Goal: Information Seeking & Learning: Learn about a topic

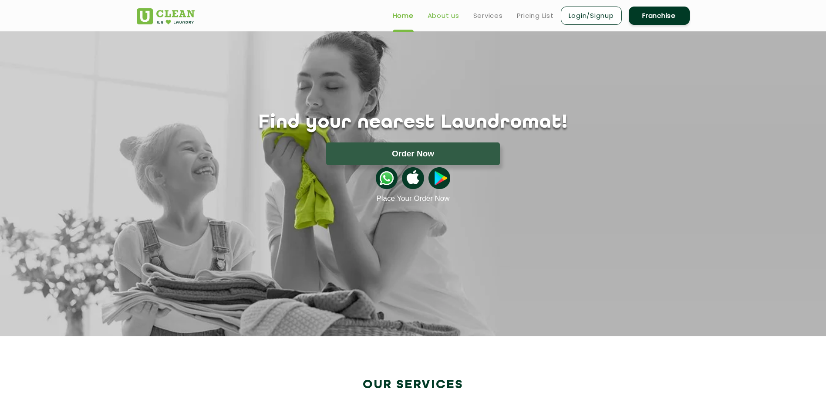
click at [439, 17] on link "About us" at bounding box center [444, 15] width 32 height 10
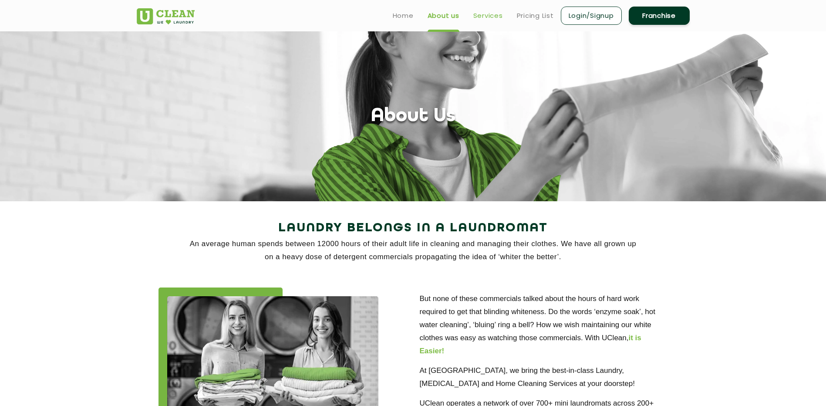
click at [494, 13] on link "Services" at bounding box center [488, 15] width 30 height 10
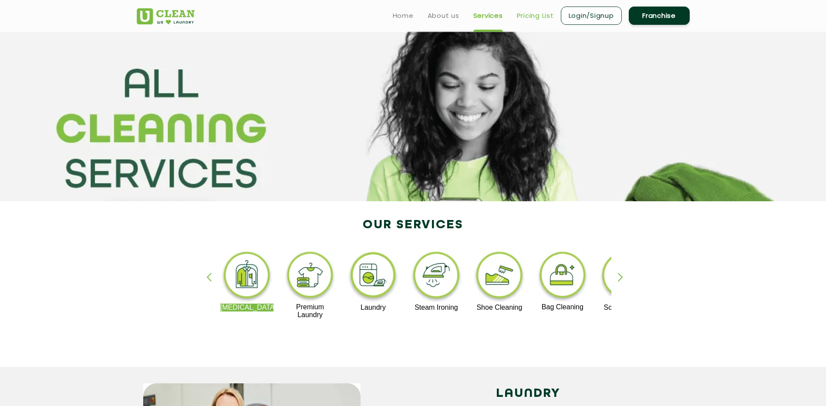
click at [523, 17] on link "Pricing List" at bounding box center [535, 15] width 37 height 10
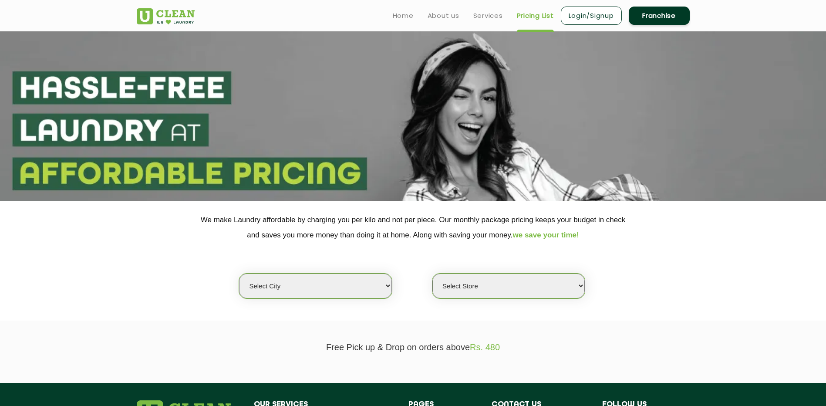
click at [473, 21] on ul "Home About us Services Pricing List Login/Signup Franchise" at bounding box center [538, 15] width 304 height 20
click at [473, 20] on link "Services" at bounding box center [488, 15] width 30 height 10
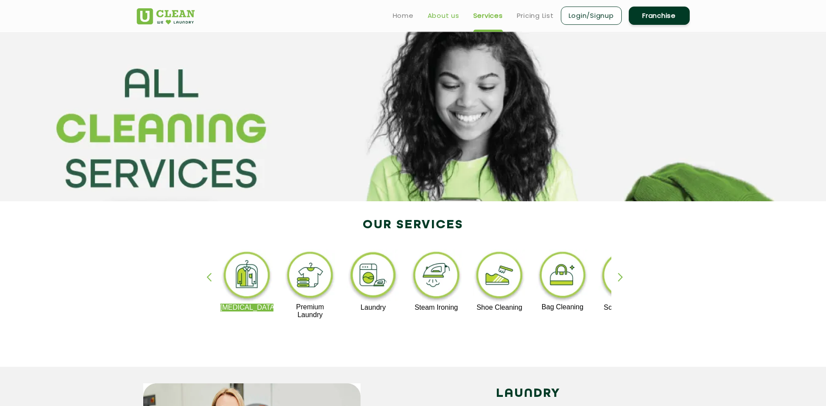
click at [436, 14] on link "About us" at bounding box center [444, 15] width 32 height 10
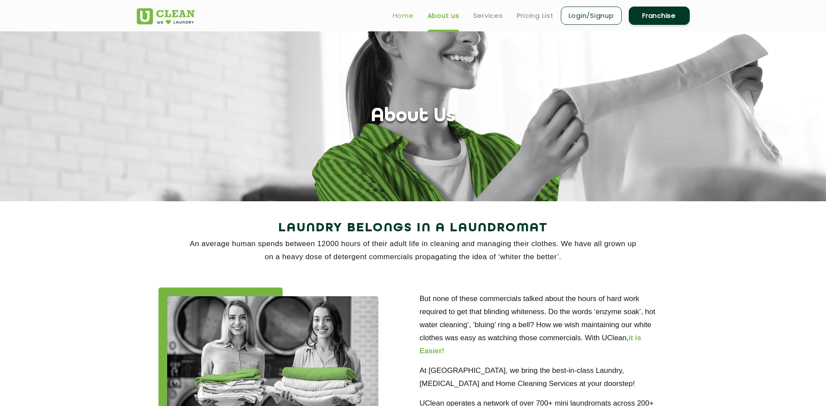
click at [399, 16] on link "Home" at bounding box center [403, 15] width 21 height 10
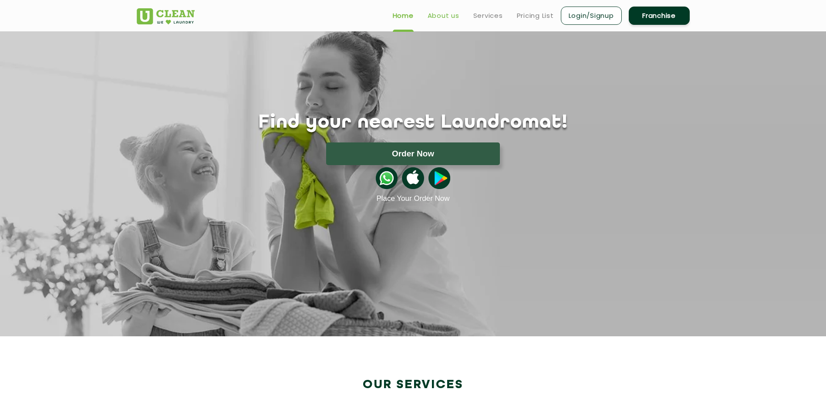
click at [454, 19] on link "About us" at bounding box center [444, 15] width 32 height 10
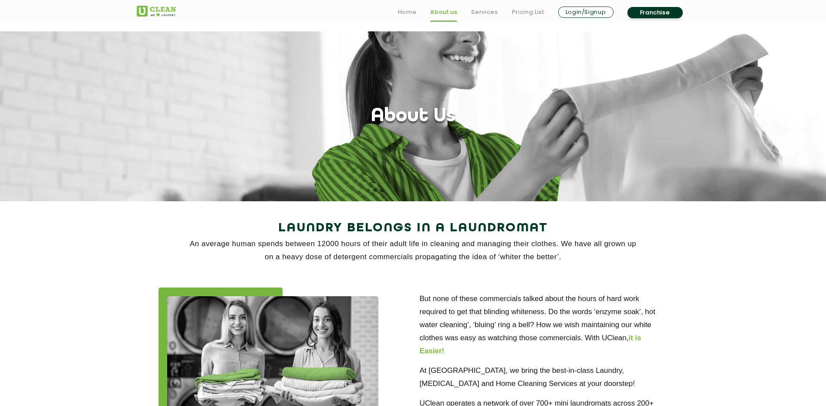
scroll to position [87, 0]
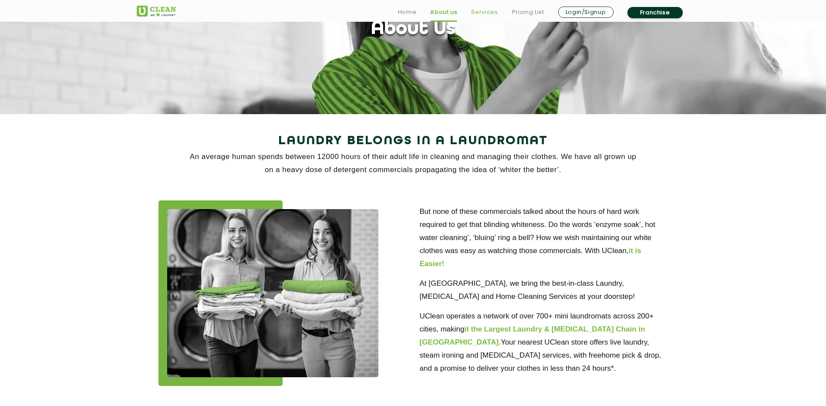
click at [487, 14] on link "Services" at bounding box center [484, 12] width 27 height 10
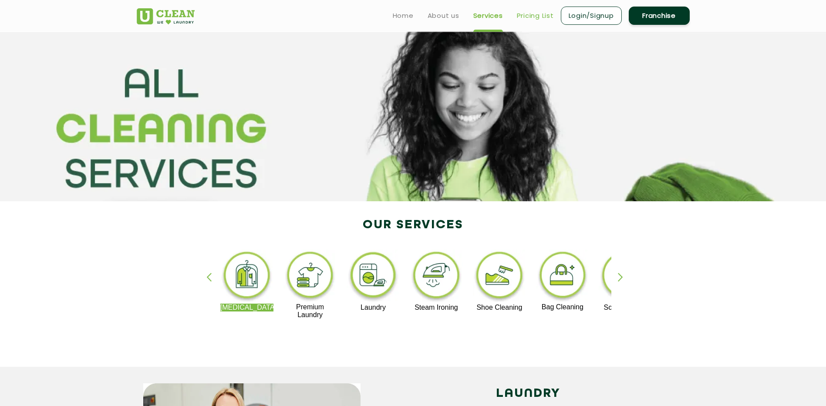
click at [539, 13] on link "Pricing List" at bounding box center [535, 15] width 37 height 10
